Goal: Communication & Community: Participate in discussion

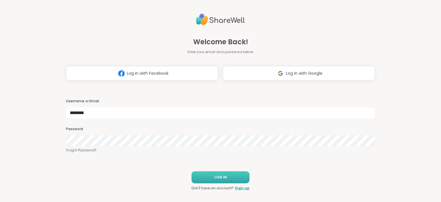
click at [226, 178] on button "LOG IN" at bounding box center [220, 177] width 58 height 12
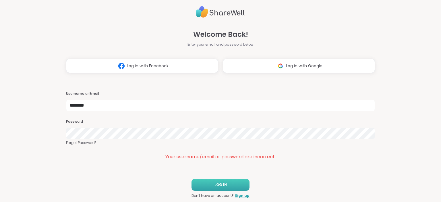
click at [228, 185] on button "LOG IN" at bounding box center [220, 184] width 58 height 12
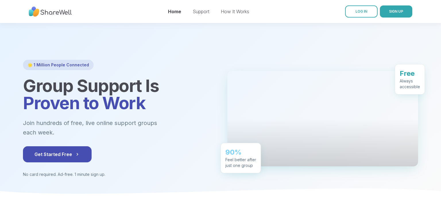
click at [365, 5] on nav "Home Support How It Works LOG IN SIGN UP" at bounding box center [220, 11] width 441 height 23
click at [365, 6] on link "LOG IN" at bounding box center [361, 11] width 32 height 12
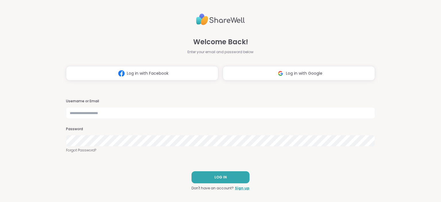
type input "********"
click at [227, 177] on button "LOG IN" at bounding box center [220, 177] width 58 height 12
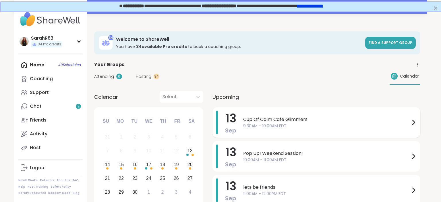
click at [280, 121] on span "Cup Of Calm Cafe Glimmers" at bounding box center [326, 119] width 167 height 7
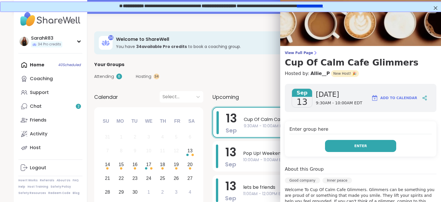
click at [347, 144] on button "Enter" at bounding box center [360, 146] width 71 height 12
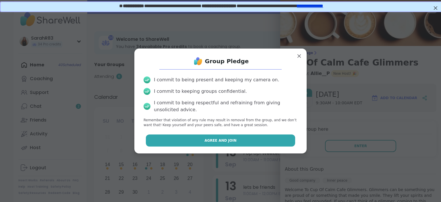
click at [278, 143] on button "Agree and Join" at bounding box center [220, 140] width 149 height 12
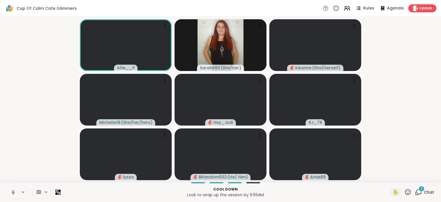
click at [14, 190] on icon at bounding box center [12, 191] width 1 height 3
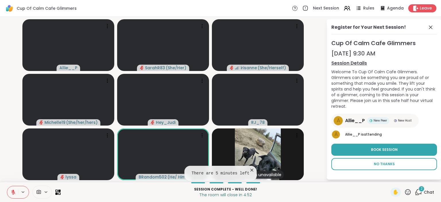
click at [374, 161] on span "No Thanks" at bounding box center [383, 163] width 21 height 5
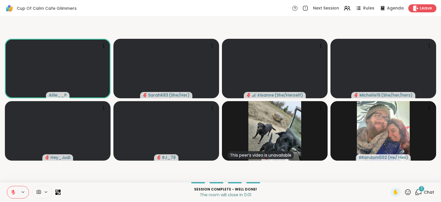
click at [420, 189] on div "3" at bounding box center [421, 188] width 6 height 6
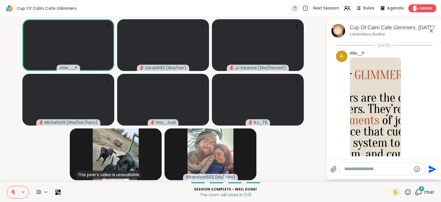
scroll to position [1601, 0]
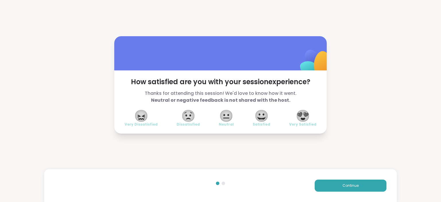
click at [309, 118] on span "😍" at bounding box center [302, 115] width 14 height 10
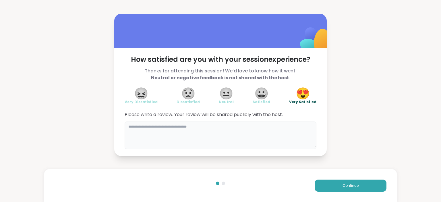
click at [251, 143] on textarea at bounding box center [220, 135] width 192 height 28
type textarea "**********"
click at [364, 185] on button "Continue" at bounding box center [350, 185] width 72 height 12
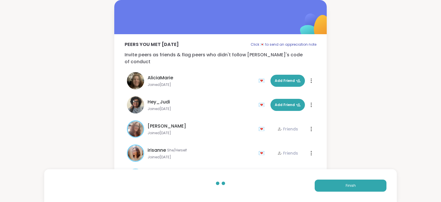
drag, startPoint x: 364, startPoint y: 185, endPoint x: 359, endPoint y: 150, distance: 35.7
click at [359, 150] on div "Peers you met [DATE] Click 💌 to send an appreciation note Invite peers as frien…" at bounding box center [220, 91] width 441 height 183
click at [342, 186] on button "Finish" at bounding box center [350, 185] width 72 height 12
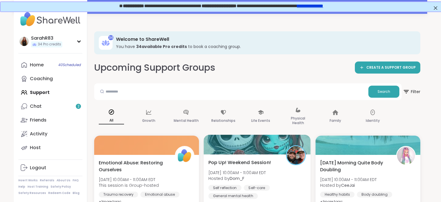
click at [238, 159] on span "Pop Up! Weekend Session!" at bounding box center [239, 162] width 63 height 7
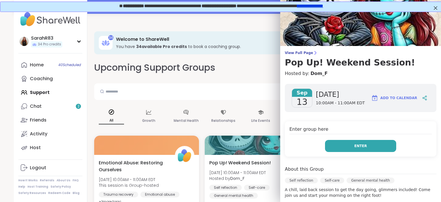
click at [350, 143] on button "Enter" at bounding box center [360, 146] width 71 height 12
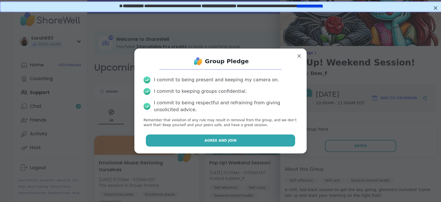
click at [286, 141] on button "Agree and Join" at bounding box center [220, 140] width 149 height 12
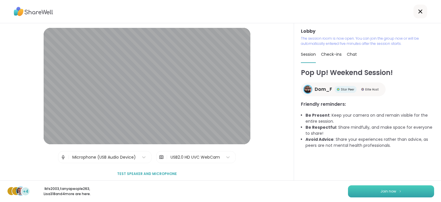
click at [367, 189] on button "Join now" at bounding box center [391, 191] width 86 height 12
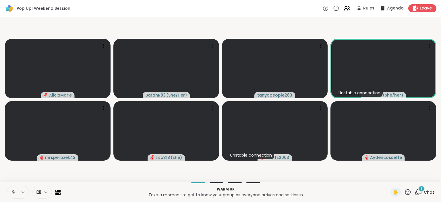
click at [9, 194] on button at bounding box center [12, 192] width 11 height 12
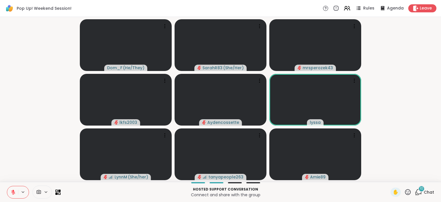
click at [413, 55] on video-player-container "Dom_F ( He/They ) SarahR83 ( She/Her ) mrsperozek43 lkfs2003 Aydencossette [PER…" at bounding box center [220, 99] width 434 height 160
click at [387, 67] on video-player-container "Dom_F ( He/They ) SarahR83 ( She/Her ) mrsperozek43 lkfs2003 Aydencossette [PER…" at bounding box center [220, 99] width 434 height 160
click at [416, 196] on div "12 Chat" at bounding box center [423, 191] width 19 height 9
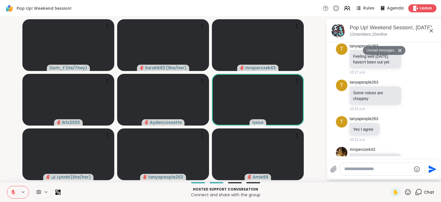
scroll to position [447, 0]
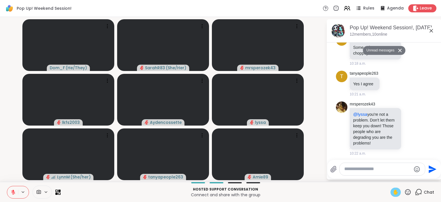
click at [395, 192] on span "✋" at bounding box center [395, 191] width 6 height 7
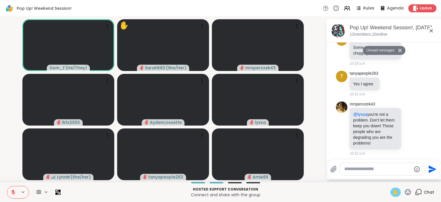
click at [13, 192] on icon at bounding box center [13, 192] width 4 height 4
click at [13, 192] on icon at bounding box center [13, 191] width 5 height 5
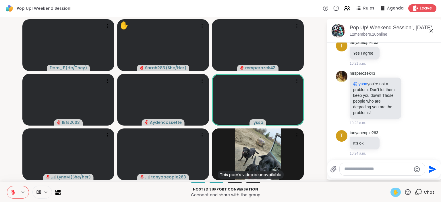
scroll to position [495, 0]
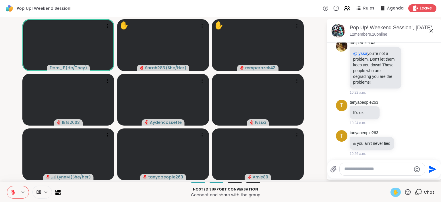
click at [13, 192] on icon at bounding box center [13, 192] width 4 height 4
click at [13, 193] on icon at bounding box center [13, 191] width 5 height 5
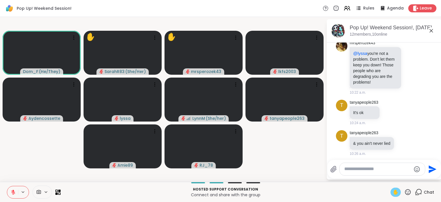
click at [13, 191] on icon at bounding box center [13, 191] width 5 height 5
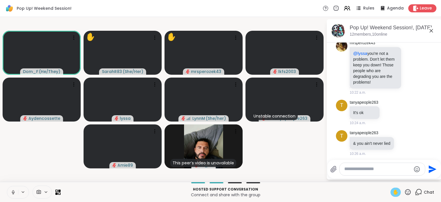
scroll to position [526, 0]
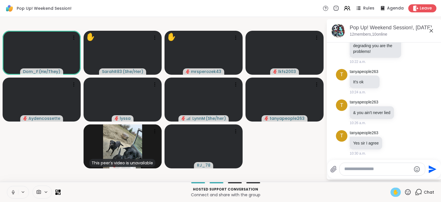
click at [13, 190] on icon at bounding box center [12, 191] width 1 height 3
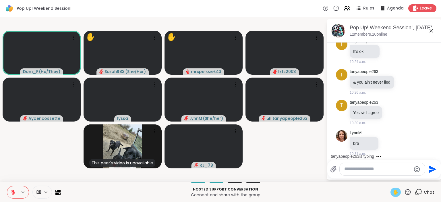
click at [15, 192] on icon at bounding box center [13, 191] width 5 height 5
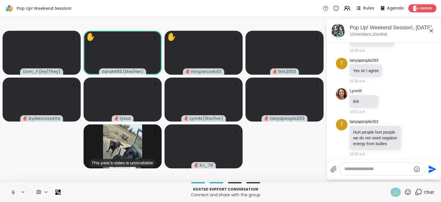
click at [13, 193] on icon at bounding box center [13, 191] width 5 height 5
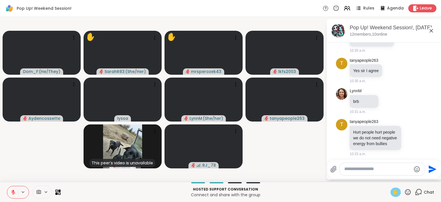
click at [398, 191] on span "✋" at bounding box center [395, 191] width 6 height 7
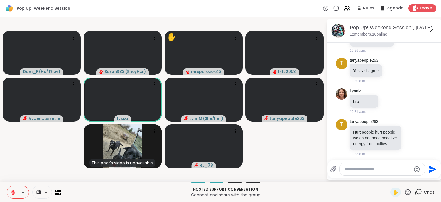
click at [17, 190] on button at bounding box center [12, 192] width 11 height 12
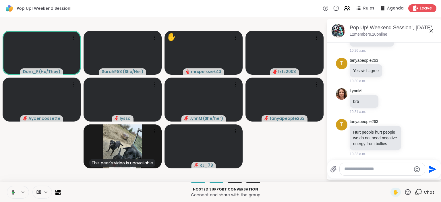
click at [14, 190] on icon at bounding box center [12, 191] width 5 height 5
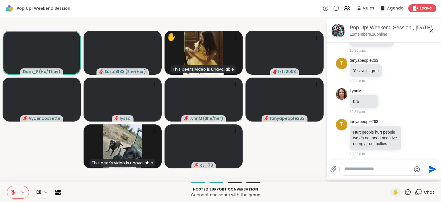
click at [14, 191] on icon at bounding box center [13, 190] width 2 height 2
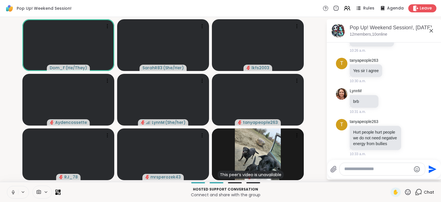
click at [11, 193] on icon at bounding box center [13, 191] width 5 height 5
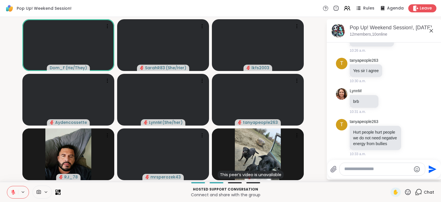
click at [13, 191] on icon at bounding box center [13, 190] width 2 height 2
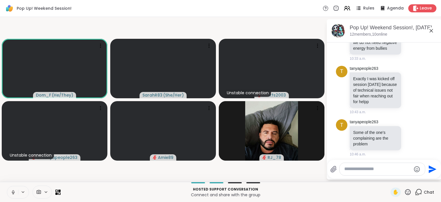
scroll to position [729, 0]
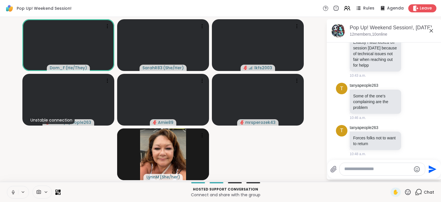
click at [14, 192] on icon at bounding box center [13, 191] width 5 height 5
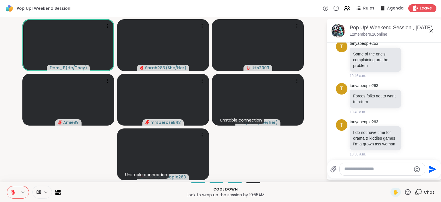
scroll to position [835, 0]
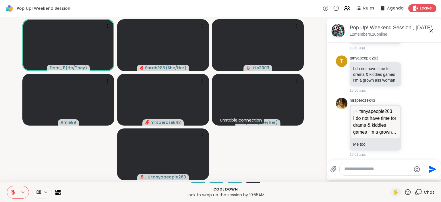
click at [406, 194] on icon at bounding box center [407, 191] width 7 height 7
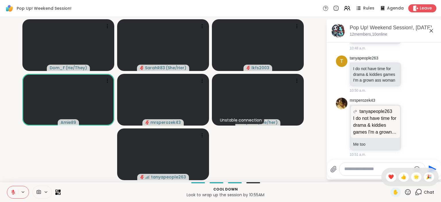
click at [383, 175] on div "✋ ❤️ 👍 🌟 🎉" at bounding box center [409, 177] width 57 height 18
click at [408, 194] on icon at bounding box center [408, 192] width 6 height 6
click at [392, 178] on span "❤️" at bounding box center [391, 176] width 6 height 7
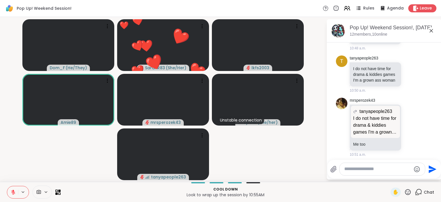
click at [15, 197] on button at bounding box center [12, 192] width 11 height 12
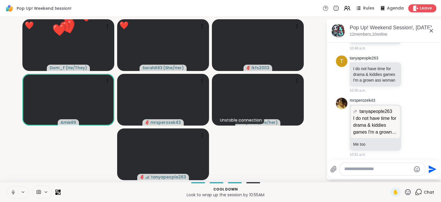
click at [15, 196] on button at bounding box center [12, 192] width 11 height 12
click at [12, 193] on icon at bounding box center [13, 191] width 5 height 5
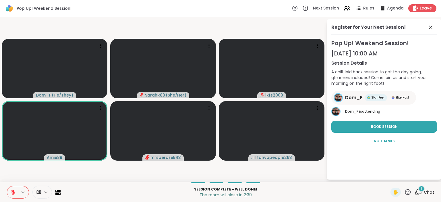
click at [425, 191] on span "Chat" at bounding box center [428, 192] width 10 height 6
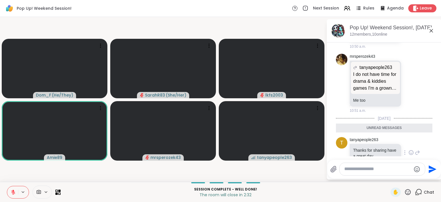
scroll to position [891, 0]
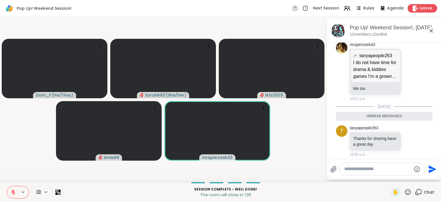
click at [420, 8] on span "Leave" at bounding box center [425, 8] width 13 height 6
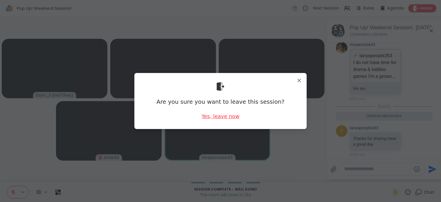
click at [229, 117] on div "Yes, leave now" at bounding box center [220, 115] width 38 height 7
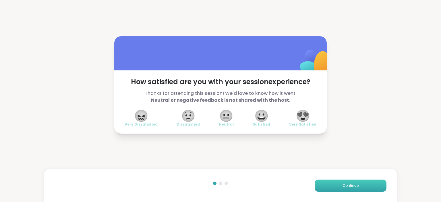
click at [334, 185] on button "Continue" at bounding box center [350, 185] width 72 height 12
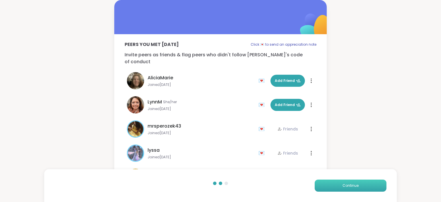
click at [333, 185] on button "Continue" at bounding box center [350, 185] width 72 height 12
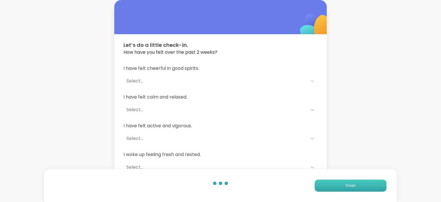
click at [333, 185] on button "Finish" at bounding box center [350, 185] width 72 height 12
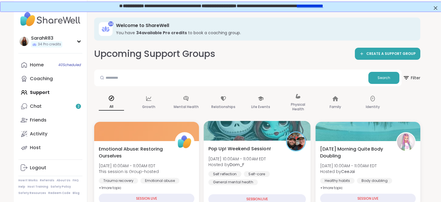
click at [240, 159] on span "[DATE] 10:00AM - 11:00AM EDT" at bounding box center [237, 158] width 58 height 6
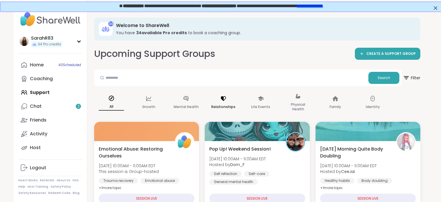
click at [226, 115] on div "Relationships" at bounding box center [223, 102] width 34 height 29
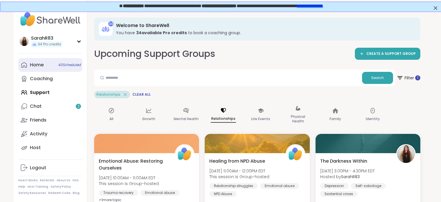
click at [43, 68] on div "Home 40 Scheduled" at bounding box center [37, 65] width 14 height 6
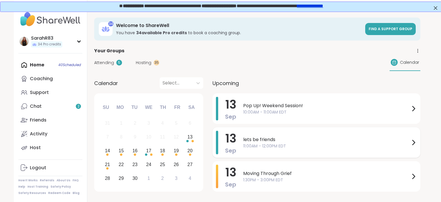
click at [277, 141] on span "lets be friends" at bounding box center [326, 139] width 167 height 7
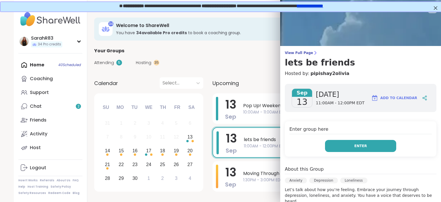
click at [328, 147] on button "Enter" at bounding box center [360, 146] width 71 height 12
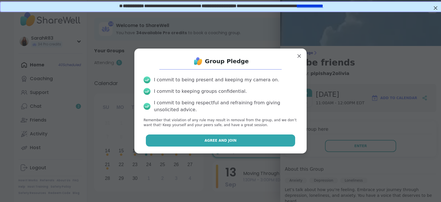
click at [273, 142] on button "Agree and Join" at bounding box center [220, 140] width 149 height 12
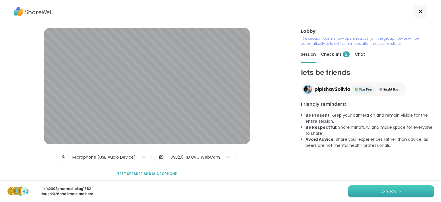
click at [371, 189] on button "Join now" at bounding box center [391, 191] width 86 height 12
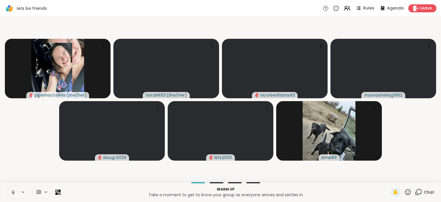
click at [13, 193] on icon at bounding box center [13, 191] width 5 height 5
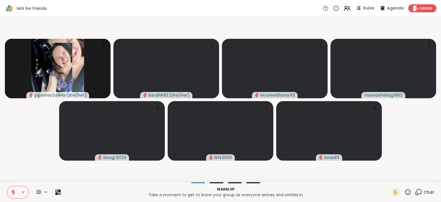
click at [11, 190] on icon at bounding box center [13, 191] width 5 height 5
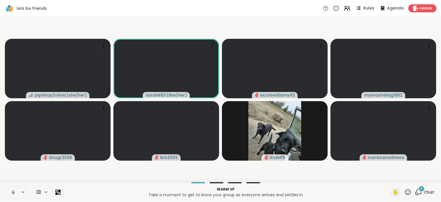
click at [13, 190] on icon at bounding box center [13, 191] width 5 height 5
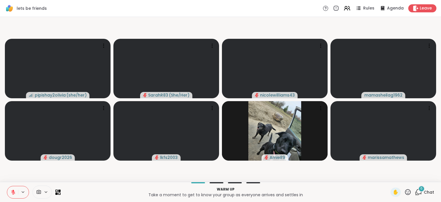
click at [417, 191] on icon at bounding box center [417, 191] width 7 height 7
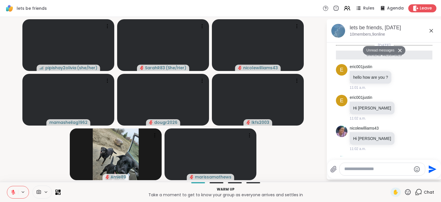
scroll to position [100, 0]
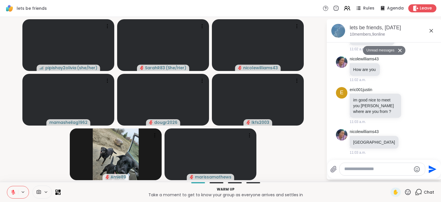
click at [367, 172] on div at bounding box center [381, 169] width 85 height 12
click at [366, 168] on textarea "Type your message" at bounding box center [377, 169] width 67 height 6
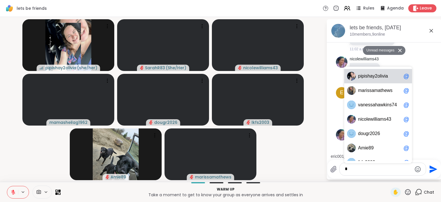
click at [379, 75] on span "p i p i s h a y 2 o l i v i a" at bounding box center [379, 76] width 43 height 6
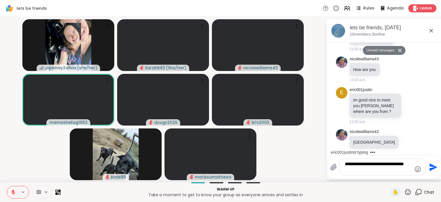
type textarea "**********"
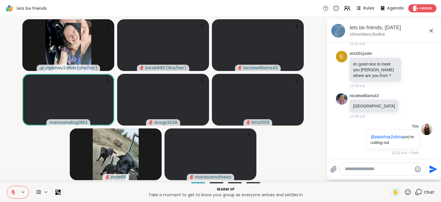
click at [15, 192] on icon at bounding box center [13, 191] width 5 height 5
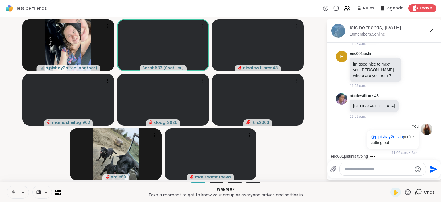
scroll to position [164, 0]
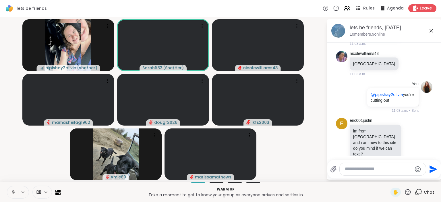
click at [366, 10] on span "Rules" at bounding box center [369, 8] width 12 height 6
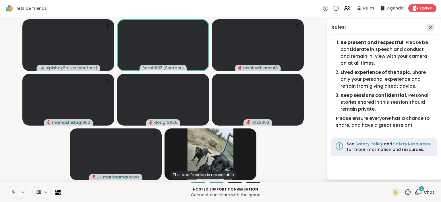
click at [432, 27] on icon at bounding box center [430, 27] width 7 height 7
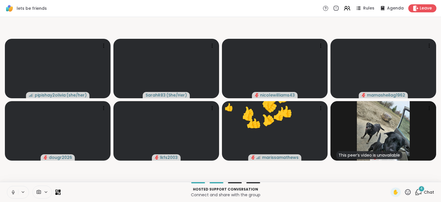
click at [419, 193] on icon at bounding box center [417, 191] width 7 height 7
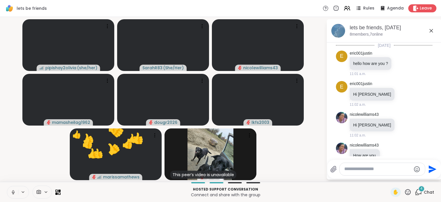
scroll to position [322, 0]
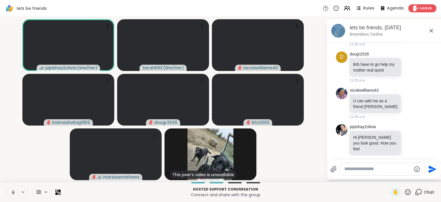
click at [7, 191] on button at bounding box center [12, 192] width 11 height 12
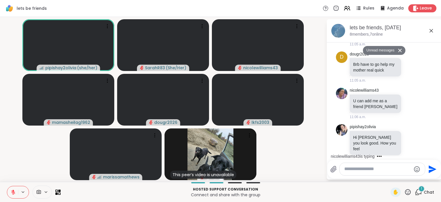
scroll to position [339, 0]
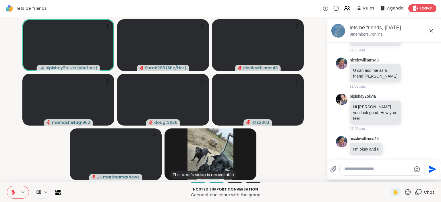
click at [17, 197] on button at bounding box center [12, 192] width 11 height 12
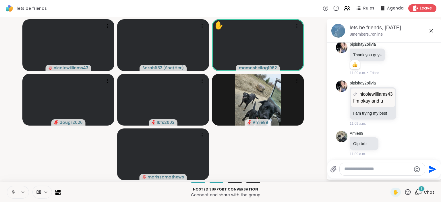
scroll to position [646, 0]
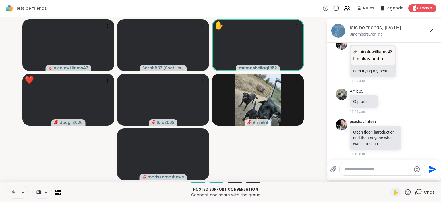
click at [354, 170] on textarea "Type your message" at bounding box center [377, 169] width 67 height 6
type textarea "**********"
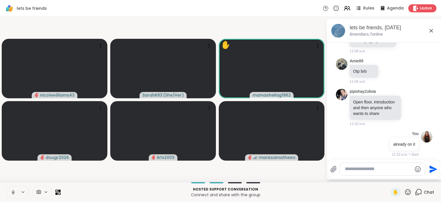
click at [15, 192] on icon at bounding box center [13, 191] width 5 height 5
click at [14, 190] on icon at bounding box center [13, 191] width 5 height 5
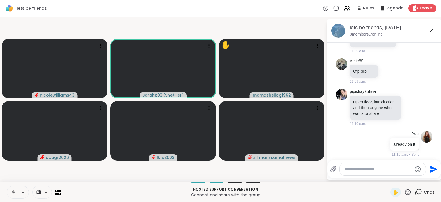
click at [14, 190] on icon at bounding box center [13, 191] width 5 height 5
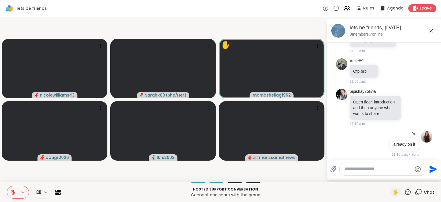
click at [14, 190] on icon at bounding box center [13, 191] width 5 height 5
click at [384, 168] on textarea "Type your message" at bounding box center [378, 169] width 67 height 6
paste textarea "**********"
type textarea "**********"
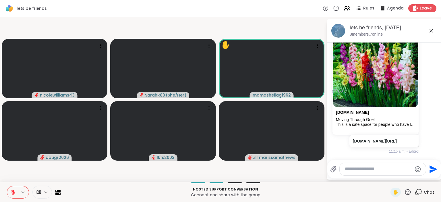
scroll to position [818, 0]
click at [13, 192] on icon at bounding box center [13, 192] width 4 height 4
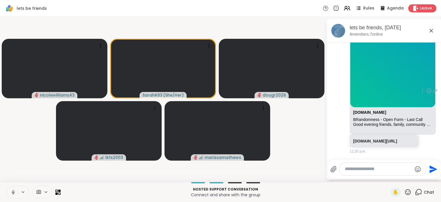
scroll to position [995, 0]
click at [304, 139] on video-player-container "nicolewilliams43 SarahR83 ( She/Her ) dougr2026 lkfs2003 marissamathews" at bounding box center [162, 99] width 319 height 160
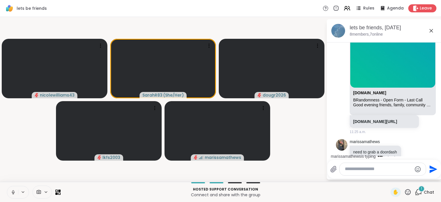
scroll to position [1037, 0]
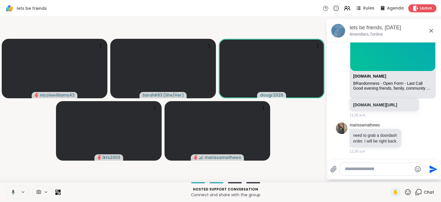
click at [358, 168] on textarea "Type your message" at bounding box center [378, 169] width 67 height 6
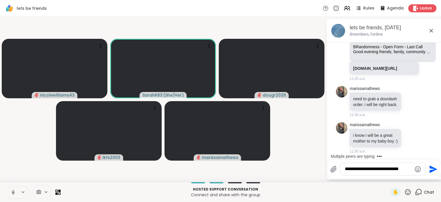
scroll to position [1110, 0]
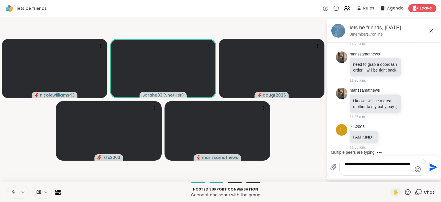
type textarea "**********"
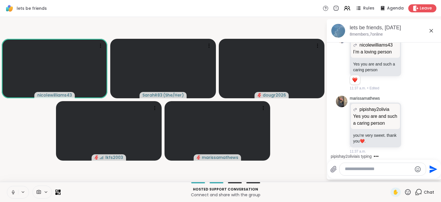
scroll to position [1551, 0]
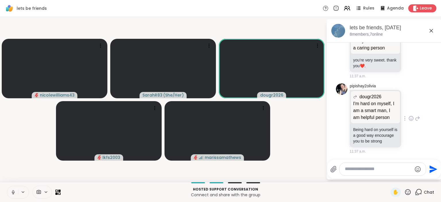
click at [412, 118] on icon at bounding box center [410, 118] width 5 height 6
click at [370, 111] on button "Select Reaction: Heart" at bounding box center [364, 108] width 11 height 11
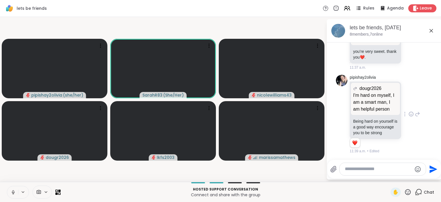
scroll to position [1584, 0]
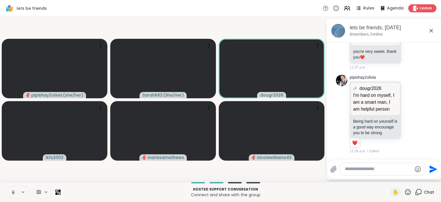
click at [15, 194] on icon at bounding box center [13, 191] width 5 height 5
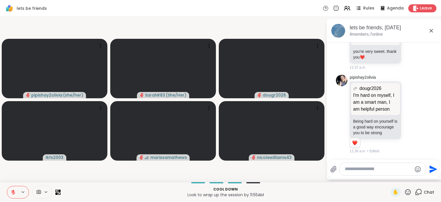
click at [9, 186] on button at bounding box center [12, 192] width 11 height 12
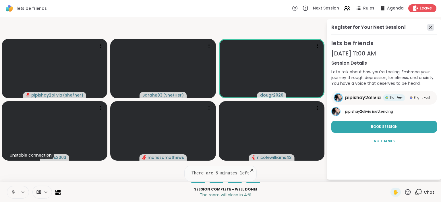
click at [429, 26] on icon at bounding box center [430, 27] width 7 height 7
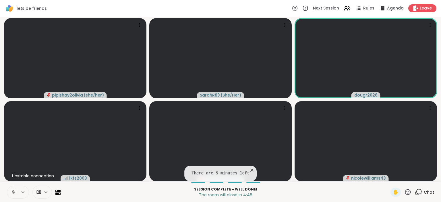
click at [421, 195] on icon at bounding box center [417, 191] width 7 height 7
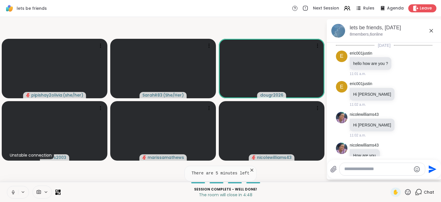
scroll to position [1578, 0]
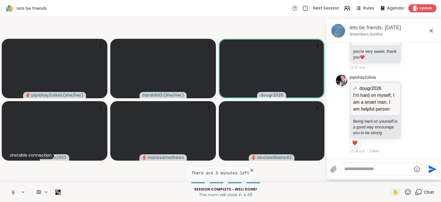
click at [375, 170] on textarea "Type your message" at bounding box center [377, 169] width 67 height 6
type textarea "*"
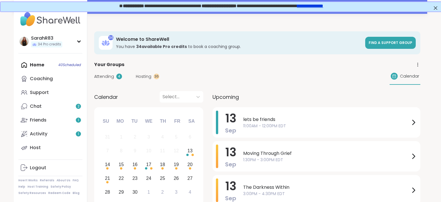
click at [296, 124] on span "11:00AM - 12:00PM EDT" at bounding box center [326, 126] width 167 height 6
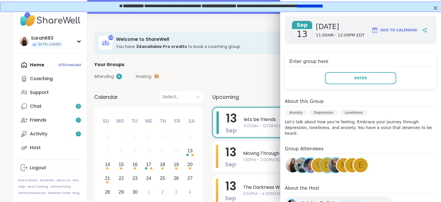
scroll to position [69, 0]
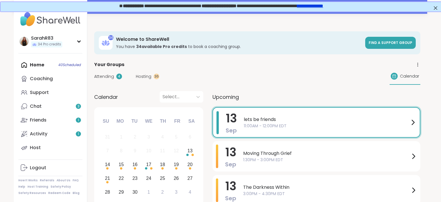
click at [258, 81] on div "Attending 4 Hosting 36 Calendar" at bounding box center [257, 76] width 326 height 17
click at [266, 149] on div "Moving Through Grief 1:30PM - 3:00PM EDT" at bounding box center [330, 156] width 174 height 24
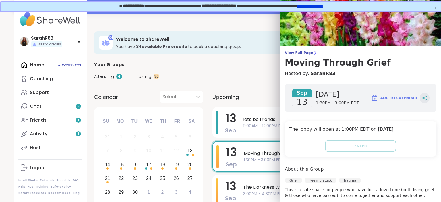
click at [425, 99] on icon at bounding box center [423, 98] width 1 height 1
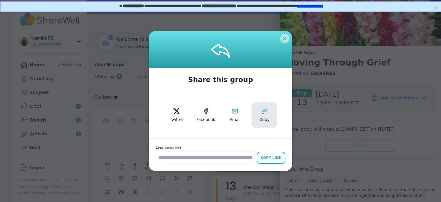
click at [266, 114] on icon at bounding box center [264, 111] width 7 height 7
click at [289, 36] on div at bounding box center [220, 49] width 143 height 37
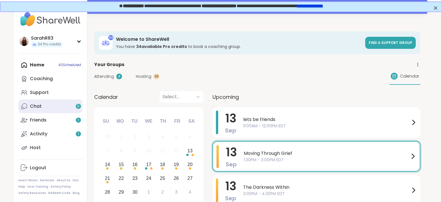
click at [44, 109] on link "Chat 5" at bounding box center [50, 106] width 64 height 14
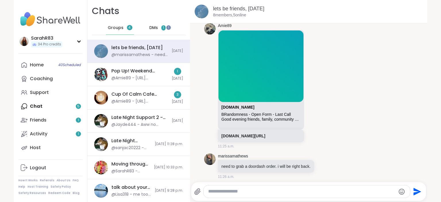
click at [161, 30] on div "DMs 1" at bounding box center [157, 28] width 28 height 14
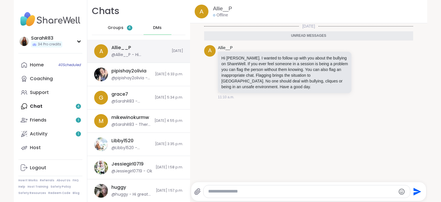
click at [159, 47] on div "Allie__P @Allie__P - Hi Sarah. I wanted to follow up with you about the bullyin…" at bounding box center [139, 50] width 57 height 13
click at [260, 190] on textarea "Type your message" at bounding box center [301, 191] width 187 height 6
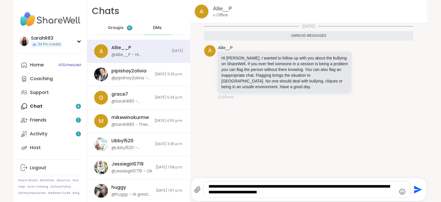
type textarea "**********"
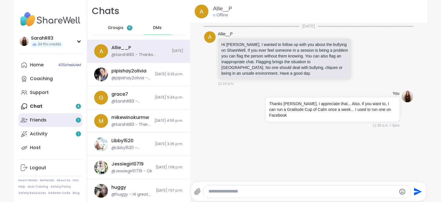
click at [61, 119] on link "Friends 1" at bounding box center [50, 120] width 64 height 14
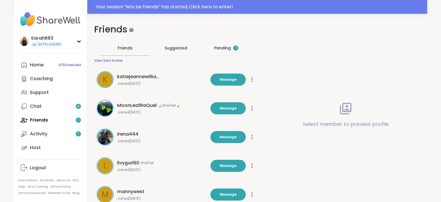
click at [221, 47] on div "Pending 1" at bounding box center [226, 48] width 24 height 6
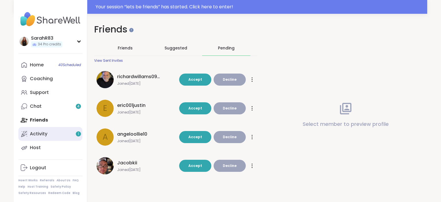
click at [52, 134] on link "Activity 1" at bounding box center [50, 134] width 64 height 14
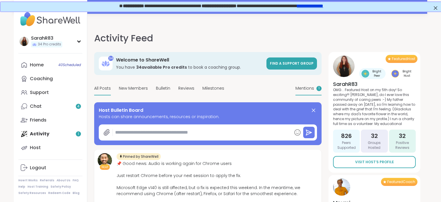
type textarea "*"
click at [302, 87] on span "Mentions" at bounding box center [304, 88] width 19 height 6
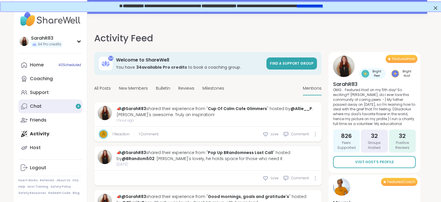
click at [44, 108] on link "Chat 4" at bounding box center [50, 106] width 64 height 14
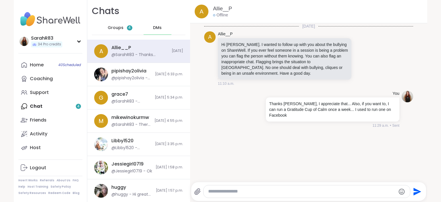
click at [127, 28] on span "4" at bounding box center [129, 27] width 5 height 5
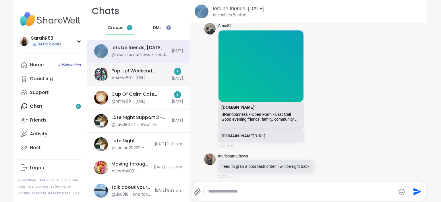
click at [131, 75] on div "@Amie89 - https://sharewellnow.com/session/983b6757-fb55-400a-b633-c8f21fc2bae4" at bounding box center [139, 78] width 57 height 6
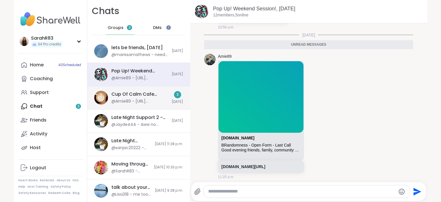
click at [133, 94] on div "Cup Of Calm Cafe Glimmers, [DATE]" at bounding box center [139, 94] width 57 height 6
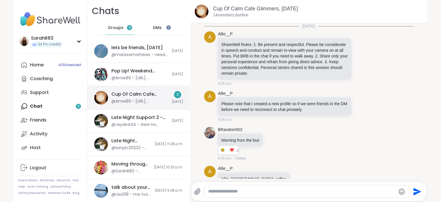
scroll to position [1570, 0]
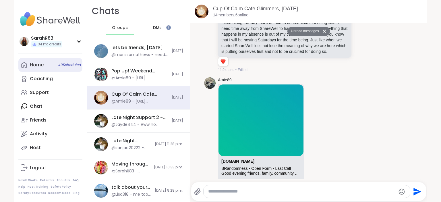
click at [40, 67] on div "Home 40 Scheduled" at bounding box center [37, 65] width 14 height 6
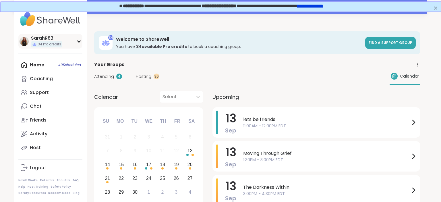
click at [78, 43] on div "SarahR83 34 Pro credits Profile Membership Settings Help Home 40 Scheduled Coac…" at bounding box center [50, 101] width 73 height 202
click at [76, 43] on div "SarahR83 34 Pro credits" at bounding box center [50, 41] width 64 height 15
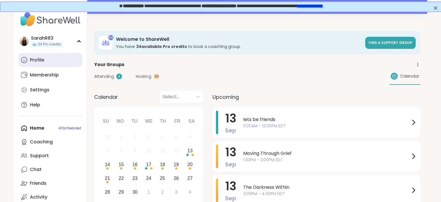
click at [68, 59] on link "Profile" at bounding box center [50, 60] width 64 height 14
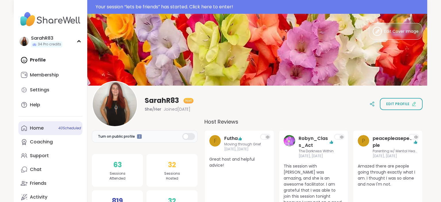
click at [48, 128] on link "Home 40 Scheduled" at bounding box center [50, 128] width 64 height 14
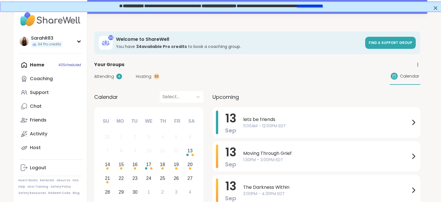
click at [51, 64] on div "Home 40 Scheduled Coaching Support Chat Friends Activity Host" at bounding box center [50, 106] width 64 height 96
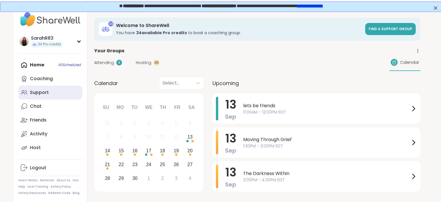
click at [30, 93] on div "Support" at bounding box center [39, 92] width 19 height 6
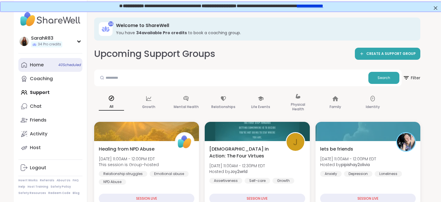
click at [51, 64] on link "Home 40 Scheduled" at bounding box center [50, 65] width 64 height 14
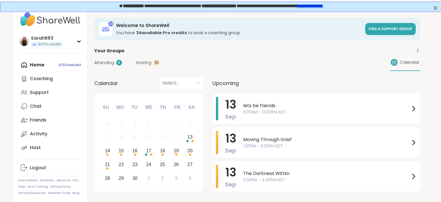
click at [145, 68] on div "Attending 4 Hosting 36 Calendar" at bounding box center [257, 62] width 326 height 17
click at [143, 64] on span "Hosting" at bounding box center [143, 63] width 15 height 6
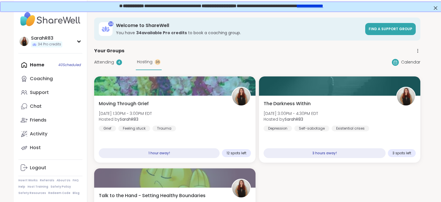
click at [417, 52] on icon at bounding box center [417, 50] width 5 height 5
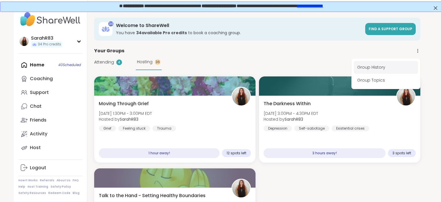
click at [395, 66] on link "Group History" at bounding box center [385, 67] width 64 height 13
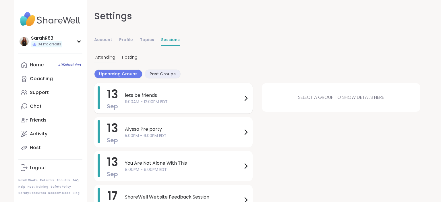
scroll to position [20, 0]
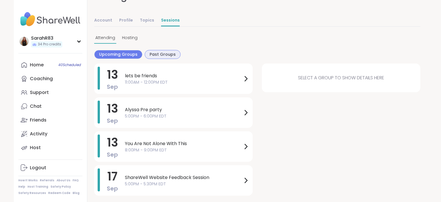
click at [163, 57] on span "Past Groups" at bounding box center [162, 54] width 26 height 6
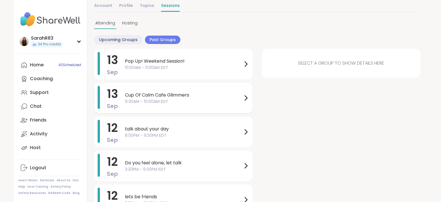
scroll to position [34, 0]
click at [133, 22] on span "Hosting" at bounding box center [129, 23] width 15 height 6
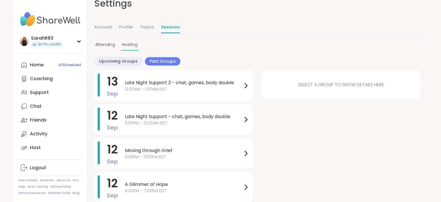
scroll to position [16, 0]
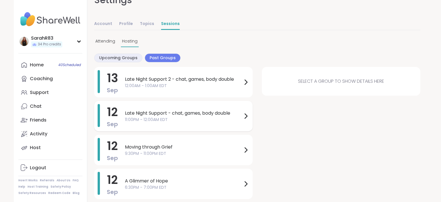
click at [163, 117] on span "11:00PM - 12:00AM EDT" at bounding box center [183, 119] width 117 height 6
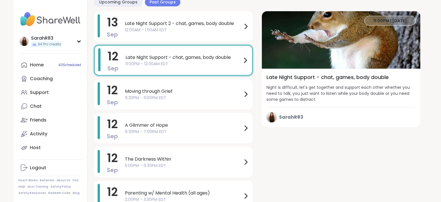
scroll to position [72, 0]
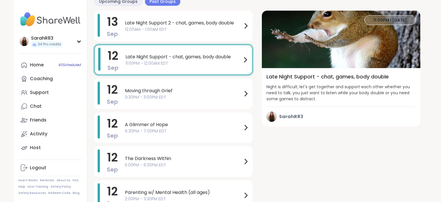
click at [246, 63] on div "Late Night Support - chat, games, body double 11:00PM - 12:00AM EDT" at bounding box center [186, 59] width 123 height 13
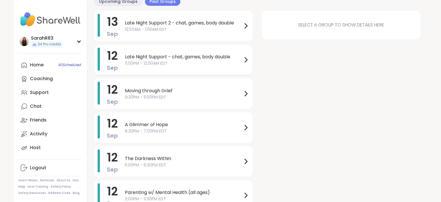
click at [246, 63] on div "Late Night Support - chat, games, body double 11:00PM - 12:00AM EDT" at bounding box center [187, 59] width 124 height 13
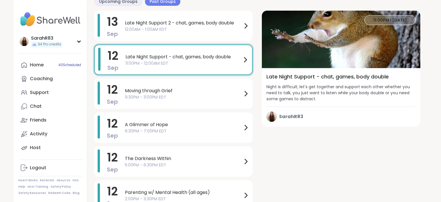
click at [347, 54] on img at bounding box center [341, 39] width 158 height 57
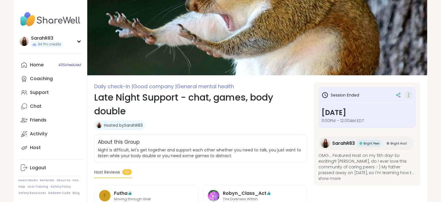
click at [407, 97] on icon at bounding box center [408, 95] width 6 height 8
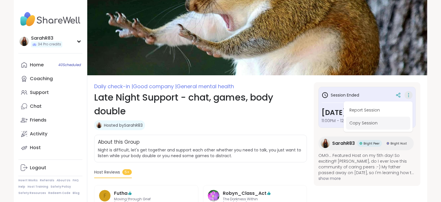
click at [365, 123] on button "Copy Session" at bounding box center [378, 122] width 64 height 13
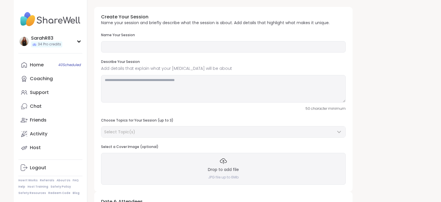
type input "**********"
type textarea "**********"
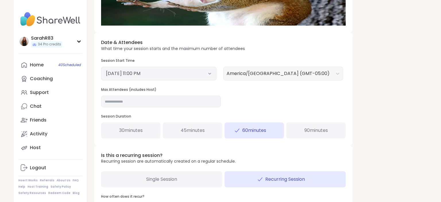
scroll to position [180, 0]
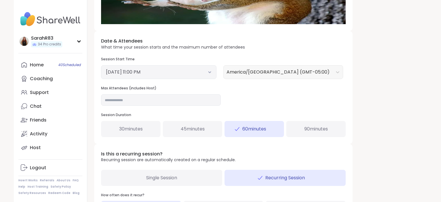
click at [210, 71] on icon at bounding box center [210, 72] width 4 height 2
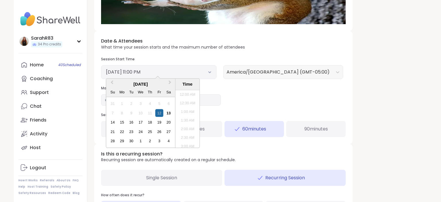
scroll to position [356, 0]
click at [170, 114] on div "13" at bounding box center [169, 113] width 8 height 8
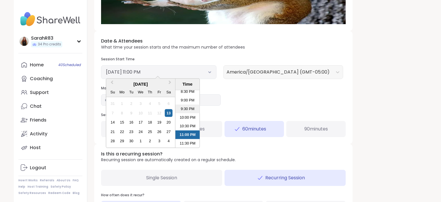
click at [184, 106] on li "9:30 PM" at bounding box center [187, 108] width 24 height 9
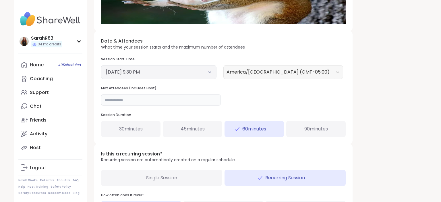
click at [187, 99] on input "**" at bounding box center [161, 99] width 120 height 11
type input "**"
click at [302, 123] on div "90 minutes" at bounding box center [315, 129] width 59 height 16
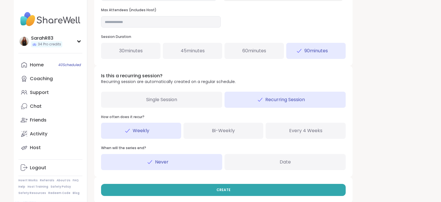
scroll to position [264, 0]
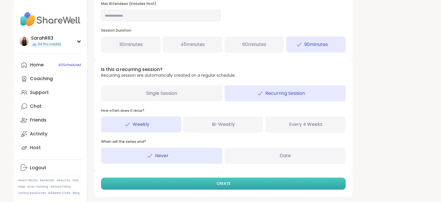
click at [244, 183] on button "CREATE" at bounding box center [223, 183] width 244 height 12
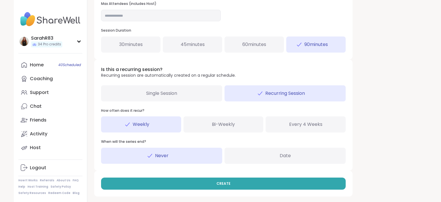
click at [185, 95] on div "Single Session" at bounding box center [161, 93] width 121 height 16
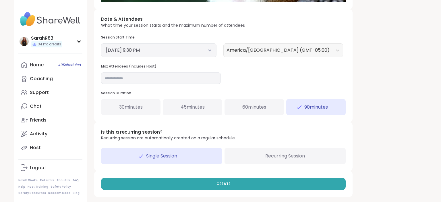
click at [265, 156] on span "Recurring Session" at bounding box center [285, 155] width 40 height 7
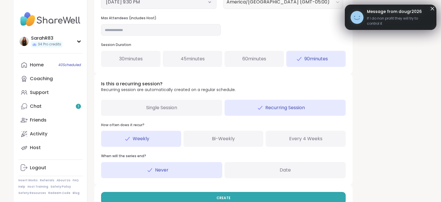
scroll to position [264, 0]
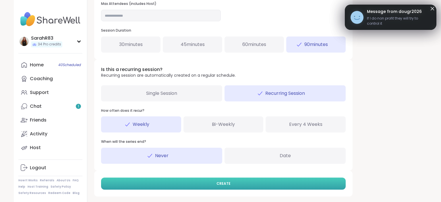
click at [220, 181] on span "CREATE" at bounding box center [223, 183] width 14 height 5
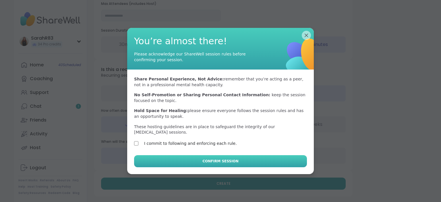
click at [164, 155] on button "Confirm Session" at bounding box center [220, 161] width 173 height 12
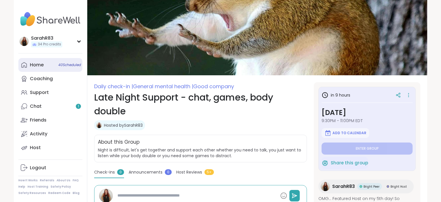
click at [36, 63] on div "Home 40 Scheduled" at bounding box center [37, 65] width 14 height 6
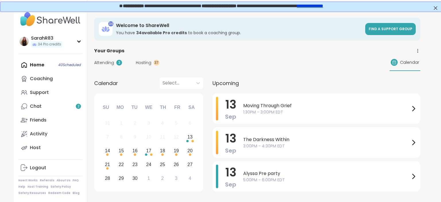
click at [147, 61] on span "Hosting" at bounding box center [143, 63] width 15 height 6
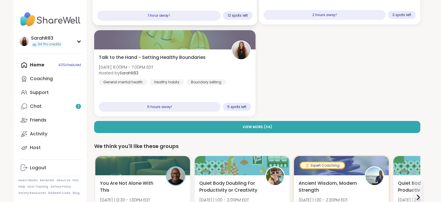
scroll to position [140, 0]
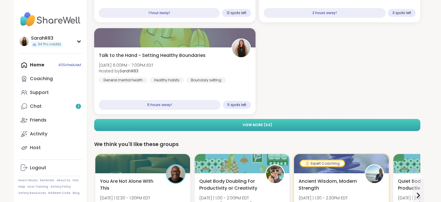
click at [231, 123] on button "View More ( 34 )" at bounding box center [257, 125] width 326 height 12
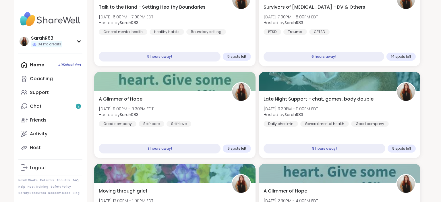
scroll to position [189, 0]
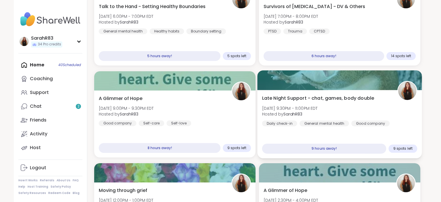
click at [283, 116] on span "Hosted by SarahR83" at bounding box center [290, 114] width 56 height 6
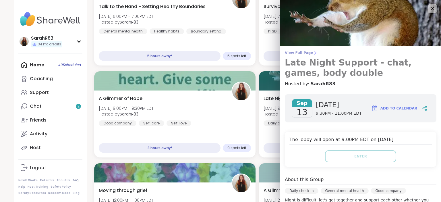
click at [305, 52] on span "View Full Page" at bounding box center [360, 52] width 151 height 5
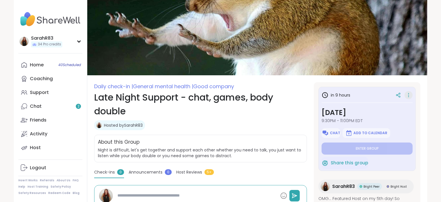
click at [411, 95] on div at bounding box center [408, 95] width 8 height 8
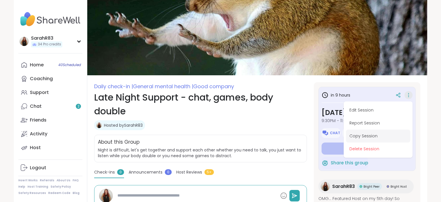
click at [378, 135] on button "Copy Session" at bounding box center [378, 135] width 64 height 13
type textarea "*"
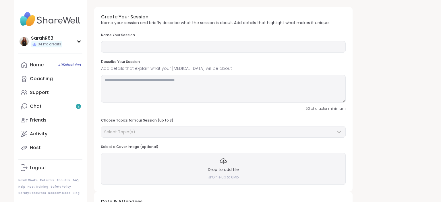
type input "**********"
type textarea "**********"
type input "**"
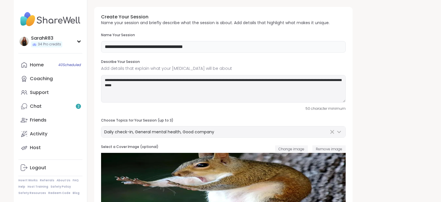
click at [104, 49] on input "**********" at bounding box center [223, 46] width 244 height 11
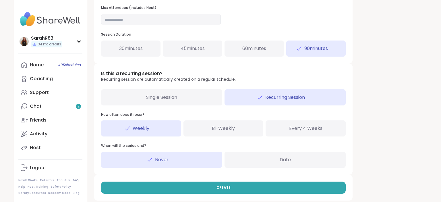
scroll to position [264, 0]
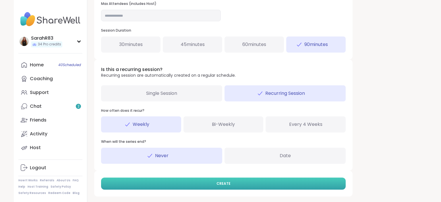
type input "**********"
click at [224, 181] on span "CREATE" at bounding box center [223, 183] width 14 height 5
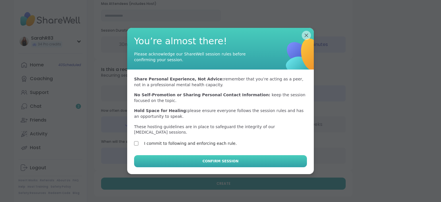
click at [151, 155] on button "Confirm Session" at bounding box center [220, 161] width 173 height 12
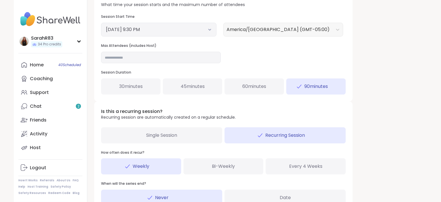
scroll to position [223, 0]
click at [151, 161] on div "Weekly" at bounding box center [141, 166] width 80 height 16
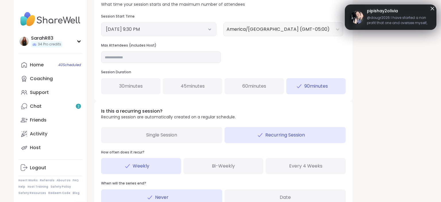
click at [209, 25] on div "September 13, 2025 9:30 PM" at bounding box center [158, 29] width 115 height 14
click at [210, 30] on icon at bounding box center [210, 29] width 2 height 1
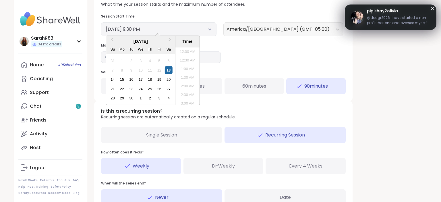
scroll to position [345, 0]
click at [188, 98] on li "11:00 PM" at bounding box center [187, 102] width 24 height 9
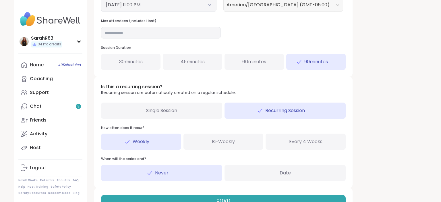
scroll to position [264, 0]
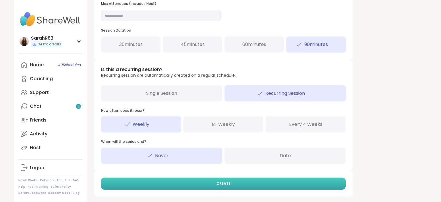
click at [215, 182] on button "CREATE" at bounding box center [223, 183] width 244 height 12
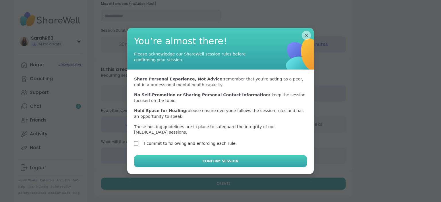
click at [158, 159] on button "Confirm Session" at bounding box center [220, 161] width 173 height 12
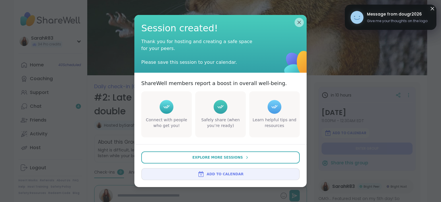
click at [299, 27] on span "Session created!" at bounding box center [220, 28] width 158 height 13
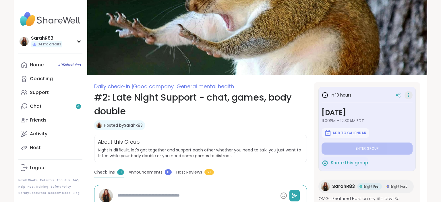
click at [409, 98] on icon at bounding box center [408, 95] width 6 height 8
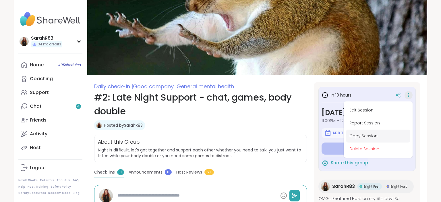
click at [379, 138] on button "Copy Session" at bounding box center [378, 135] width 64 height 13
type textarea "*"
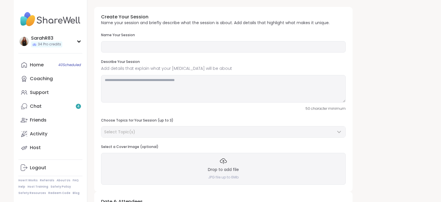
type input "**********"
type textarea "**********"
type input "**"
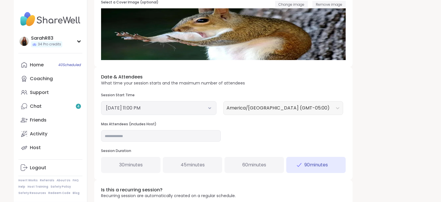
scroll to position [142, 0]
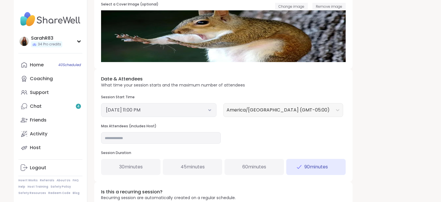
click at [203, 110] on button "September 13, 2025 11:00 PM" at bounding box center [159, 109] width 106 height 7
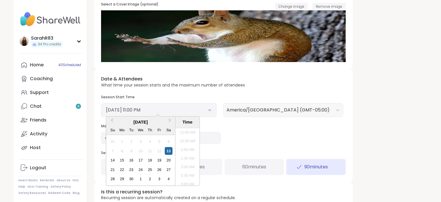
scroll to position [356, 0]
click at [110, 161] on div "14" at bounding box center [113, 160] width 8 height 8
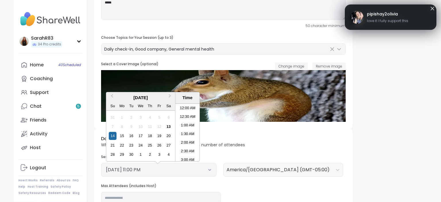
scroll to position [87, 0]
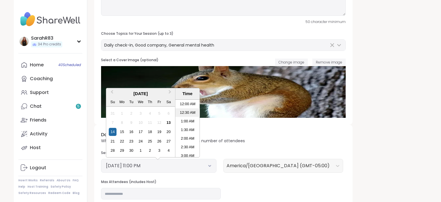
click at [187, 112] on li "12:30 AM" at bounding box center [187, 112] width 24 height 9
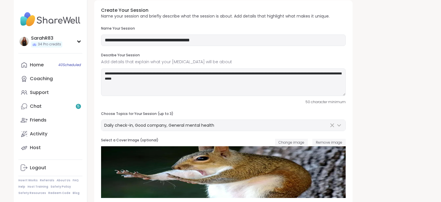
scroll to position [0, 0]
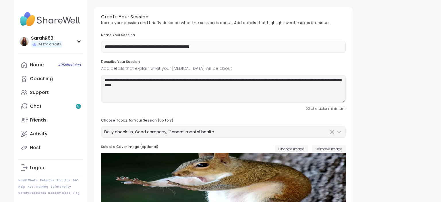
click at [110, 46] on input "**********" at bounding box center [223, 46] width 244 height 11
type input "**********"
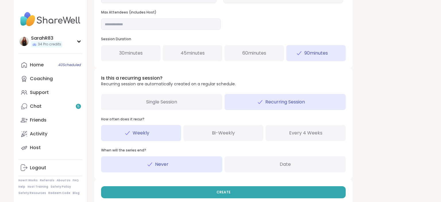
scroll to position [264, 0]
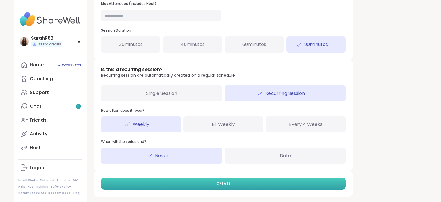
click at [264, 183] on button "CREATE" at bounding box center [223, 183] width 244 height 12
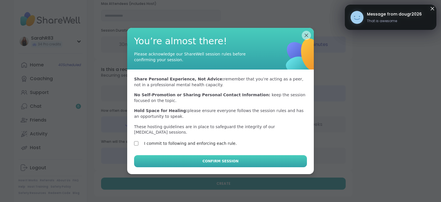
click at [160, 159] on button "Confirm Session" at bounding box center [220, 161] width 173 height 12
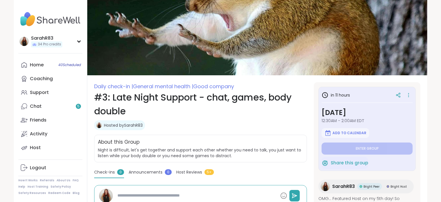
type textarea "*"
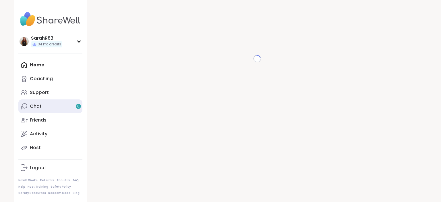
click at [71, 106] on link "Chat 6" at bounding box center [50, 106] width 64 height 14
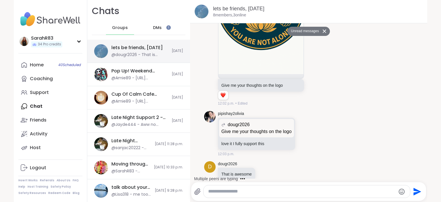
click at [126, 50] on div "lets be friends, [DATE]" at bounding box center [136, 47] width 51 height 6
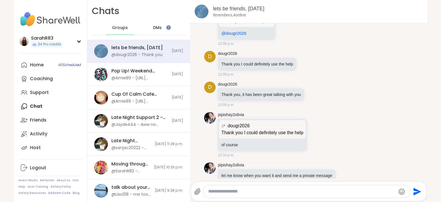
scroll to position [2214, 0]
